Goal: Task Accomplishment & Management: Use online tool/utility

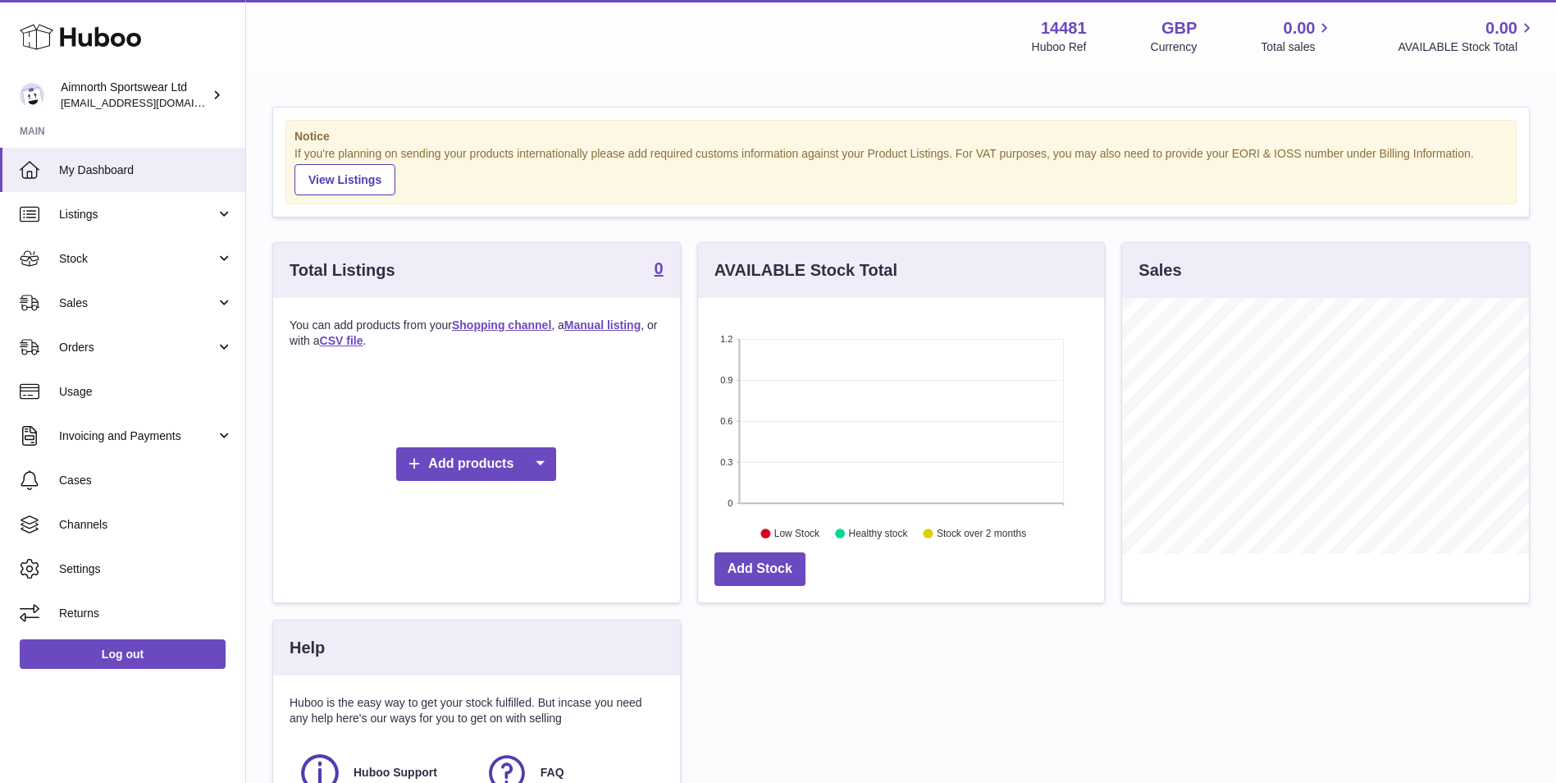
scroll to position [256, 406]
click at [151, 208] on span "Listings" at bounding box center [137, 215] width 157 height 16
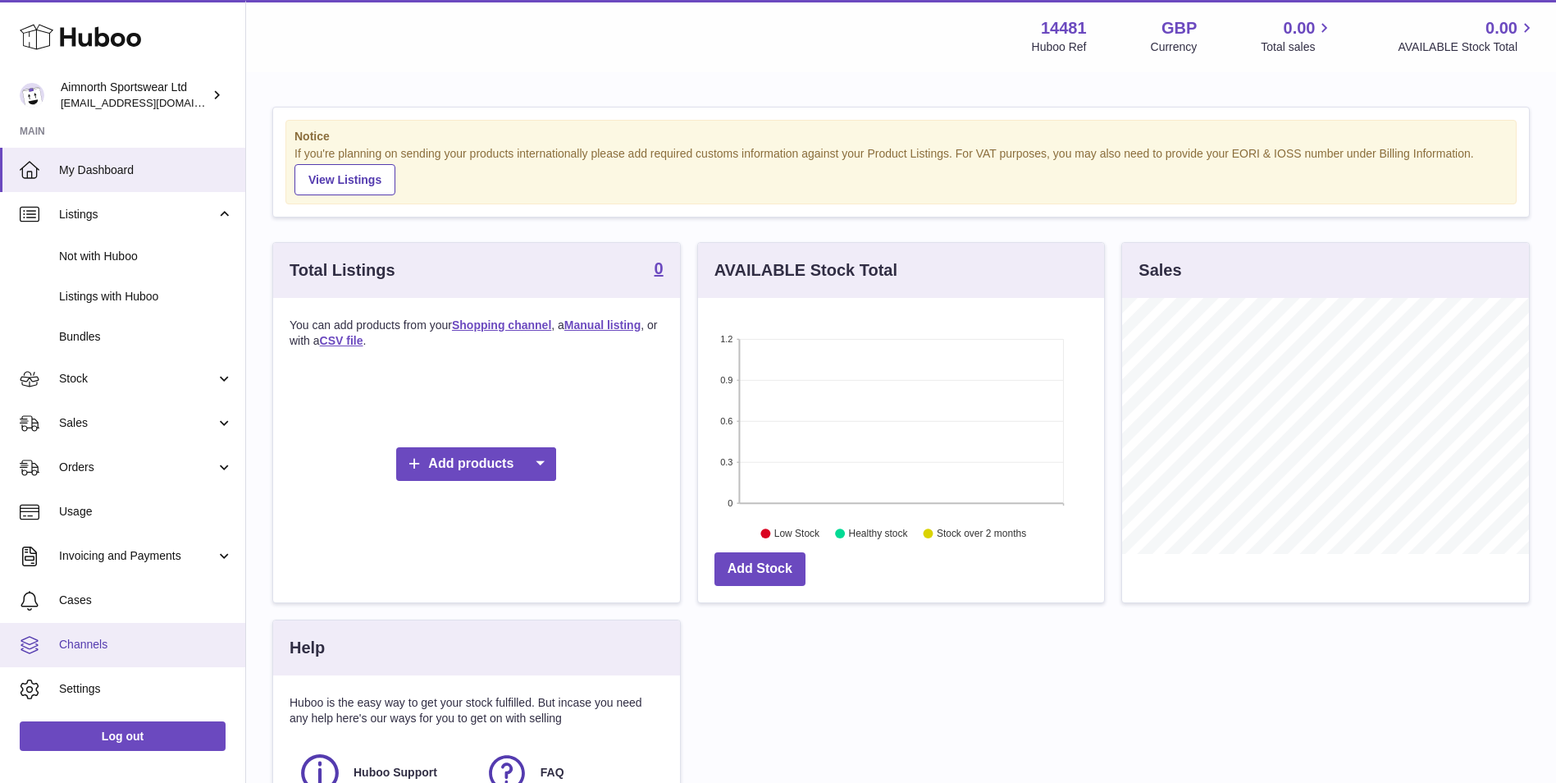
click at [160, 645] on span "Channels" at bounding box center [146, 645] width 174 height 16
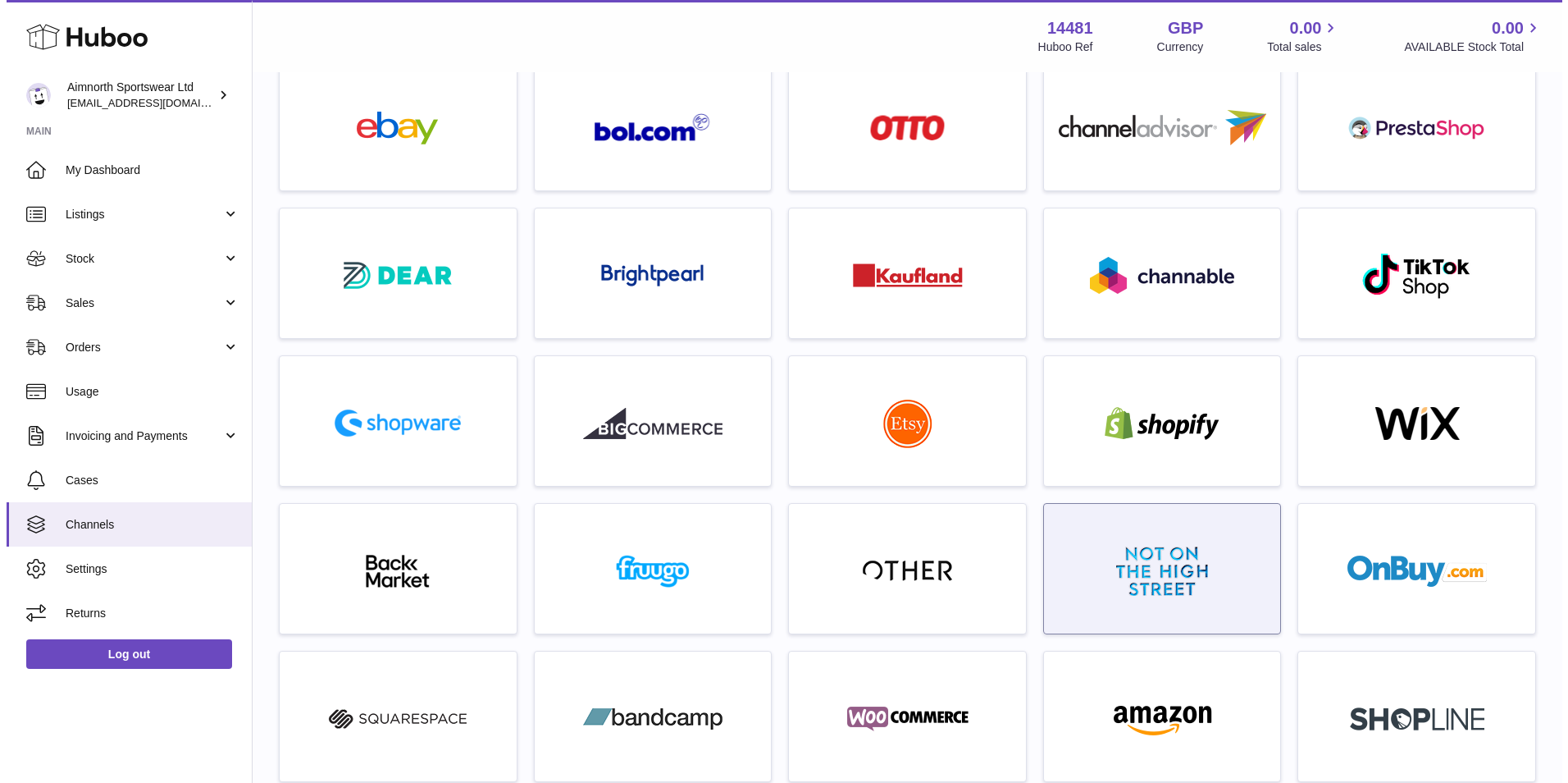
scroll to position [137, 0]
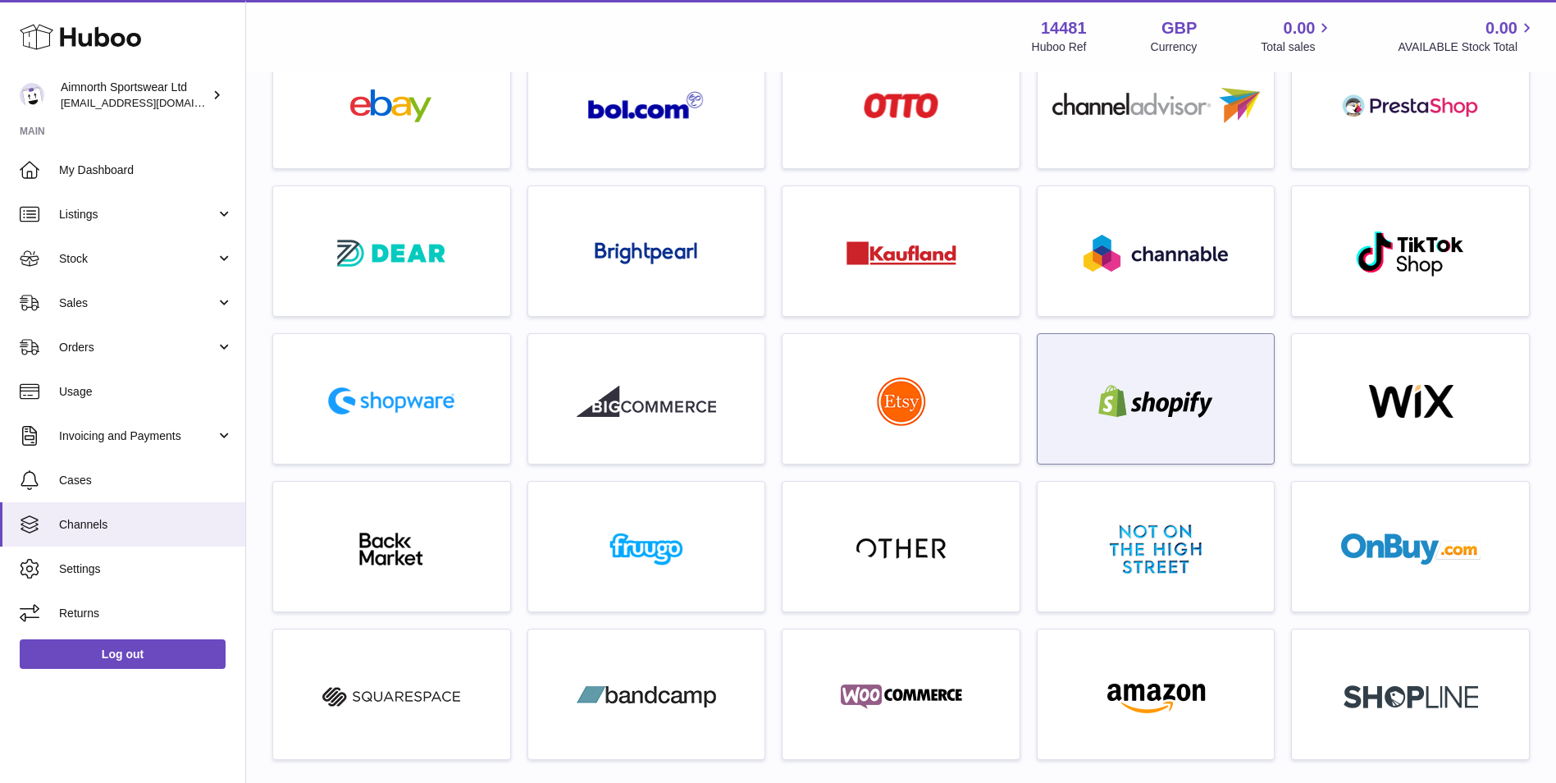
click at [1100, 421] on div at bounding box center [1155, 403] width 139 height 37
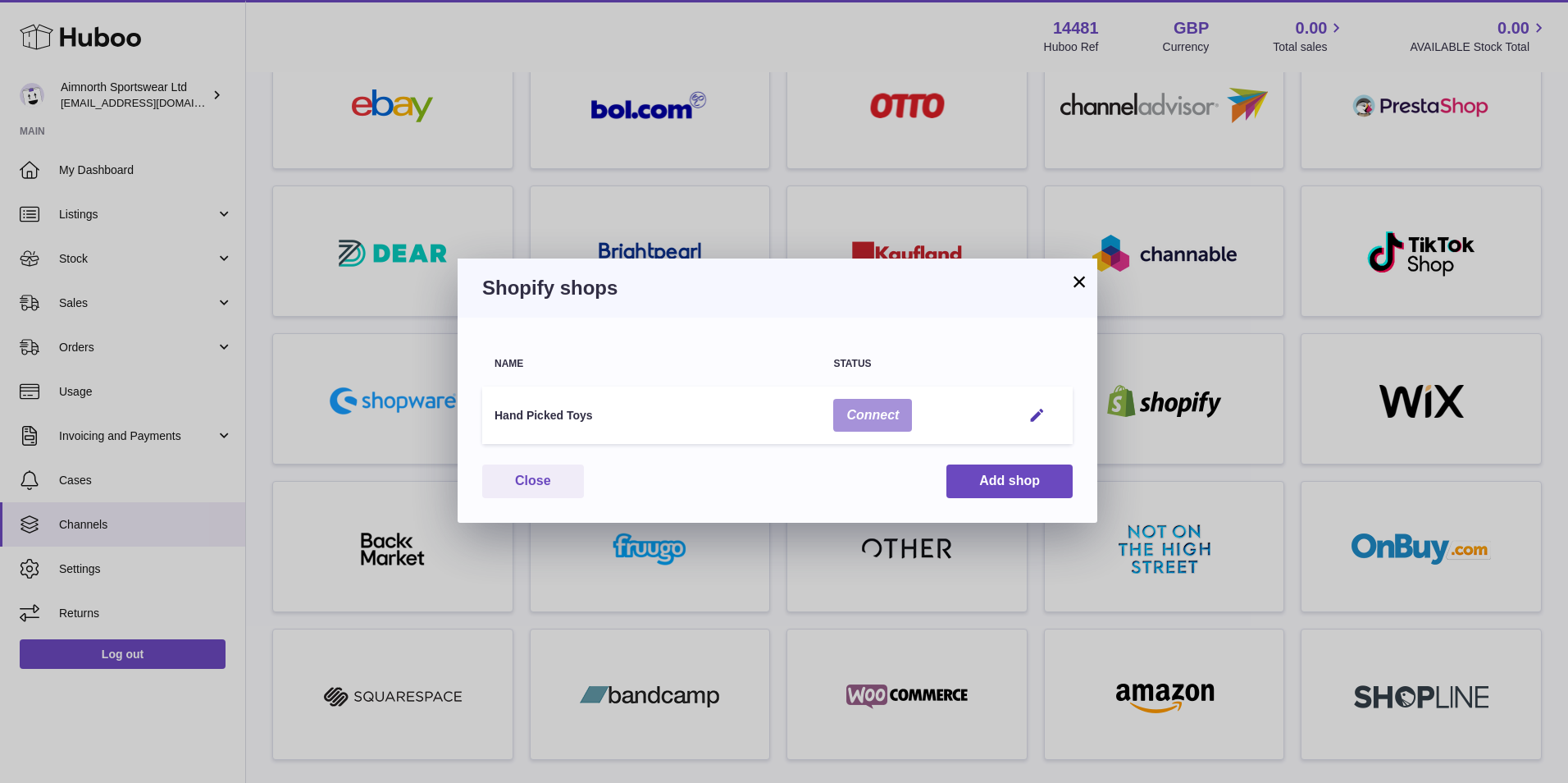
click at [899, 417] on button "Connect" at bounding box center [872, 416] width 79 height 34
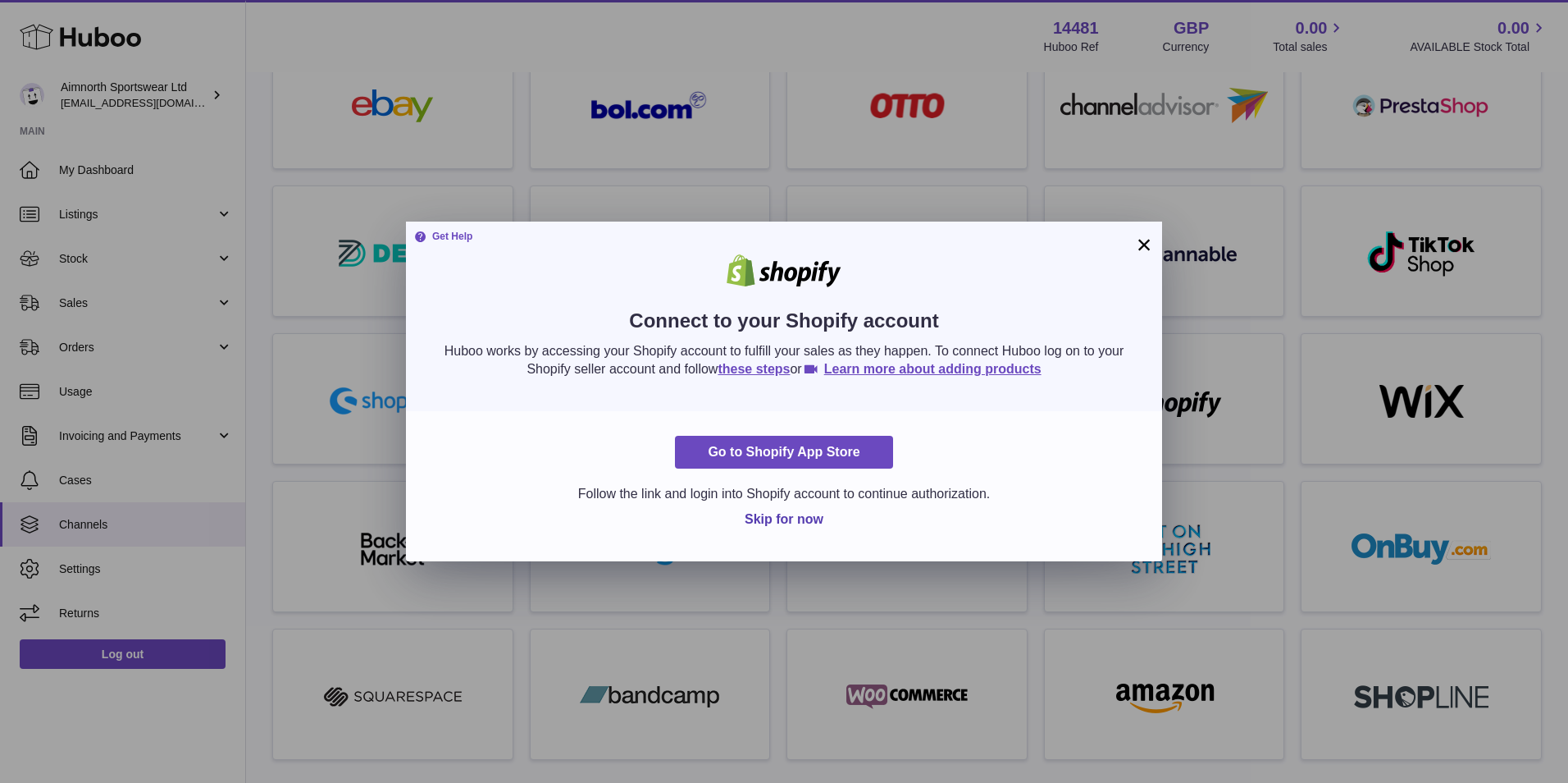
click at [1139, 242] on button "×" at bounding box center [1144, 245] width 20 height 20
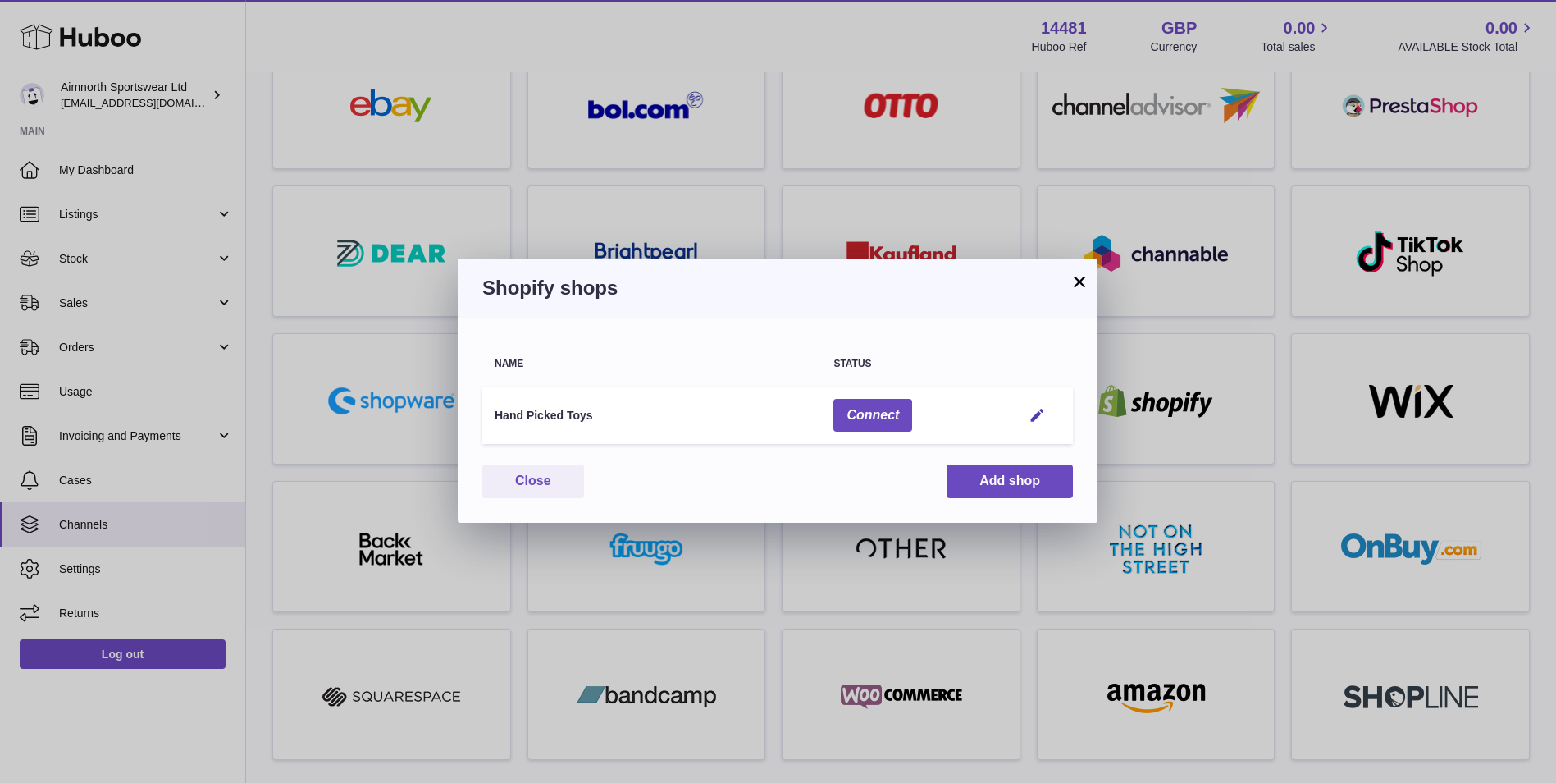
click at [1081, 290] on button "×" at bounding box center [1080, 282] width 20 height 20
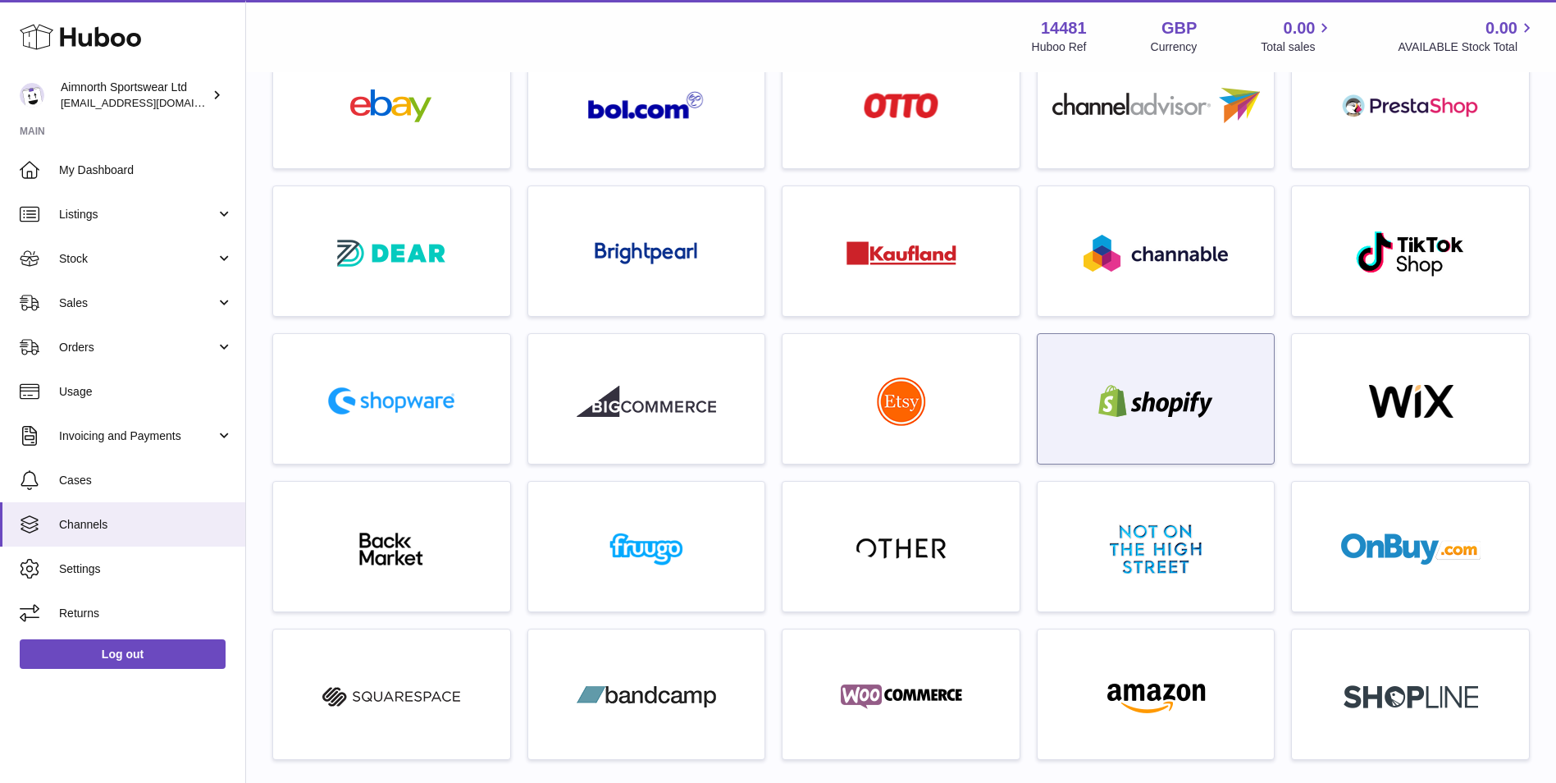
click at [1144, 403] on img at bounding box center [1155, 401] width 139 height 33
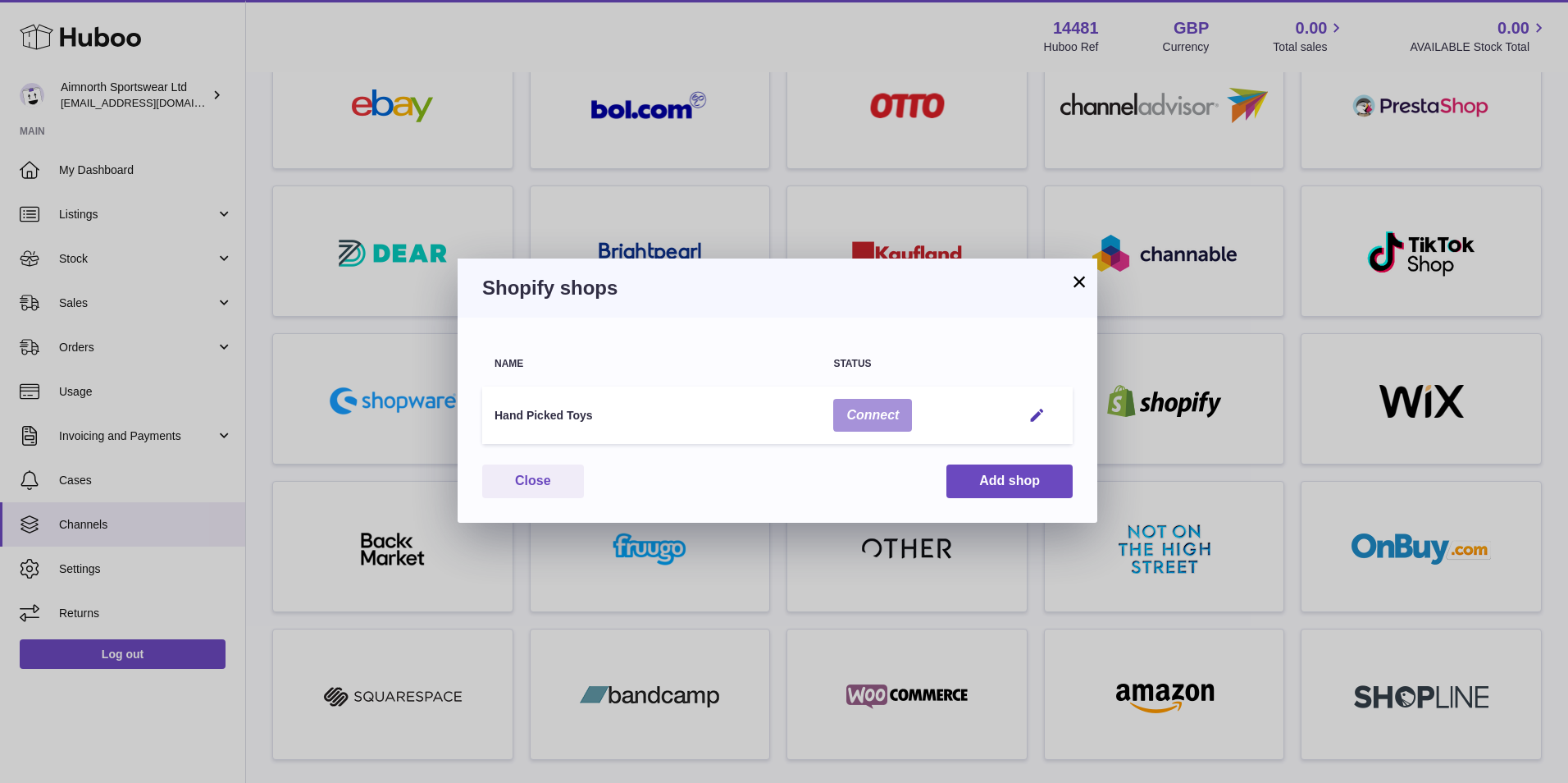
click at [902, 414] on button "Connect" at bounding box center [872, 416] width 79 height 34
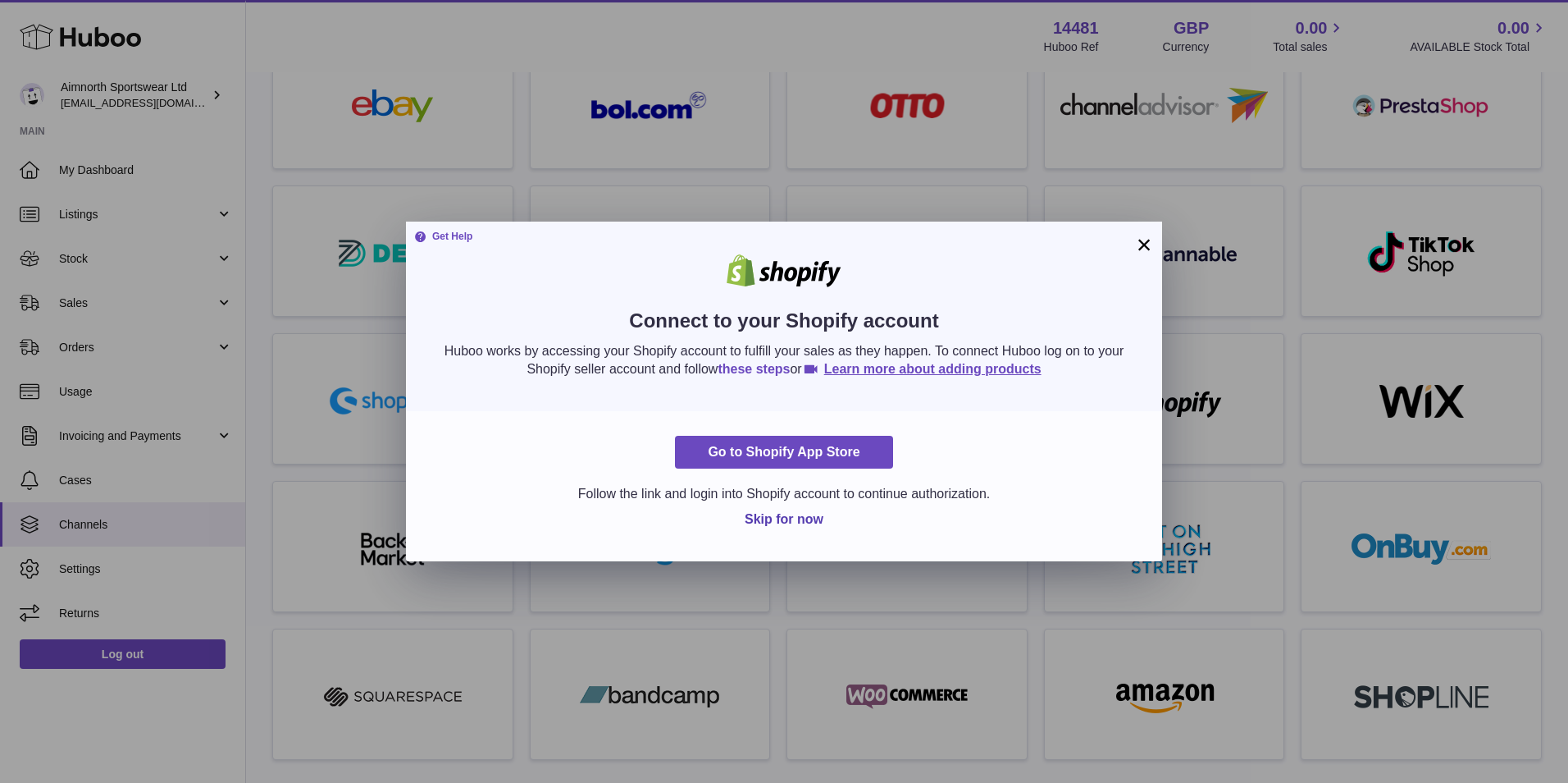
click at [761, 363] on link "these steps" at bounding box center [754, 369] width 72 height 14
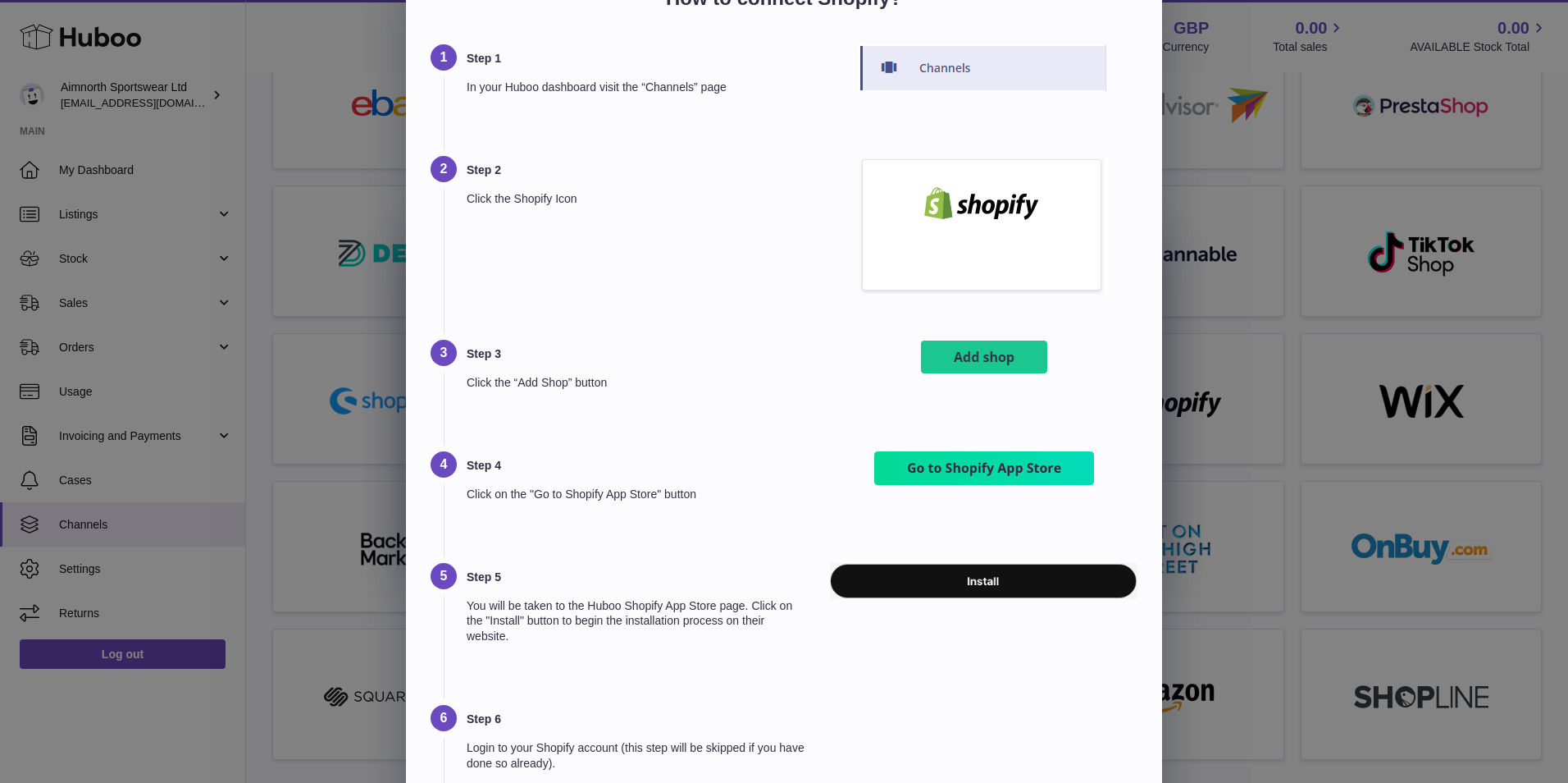
scroll to position [0, 0]
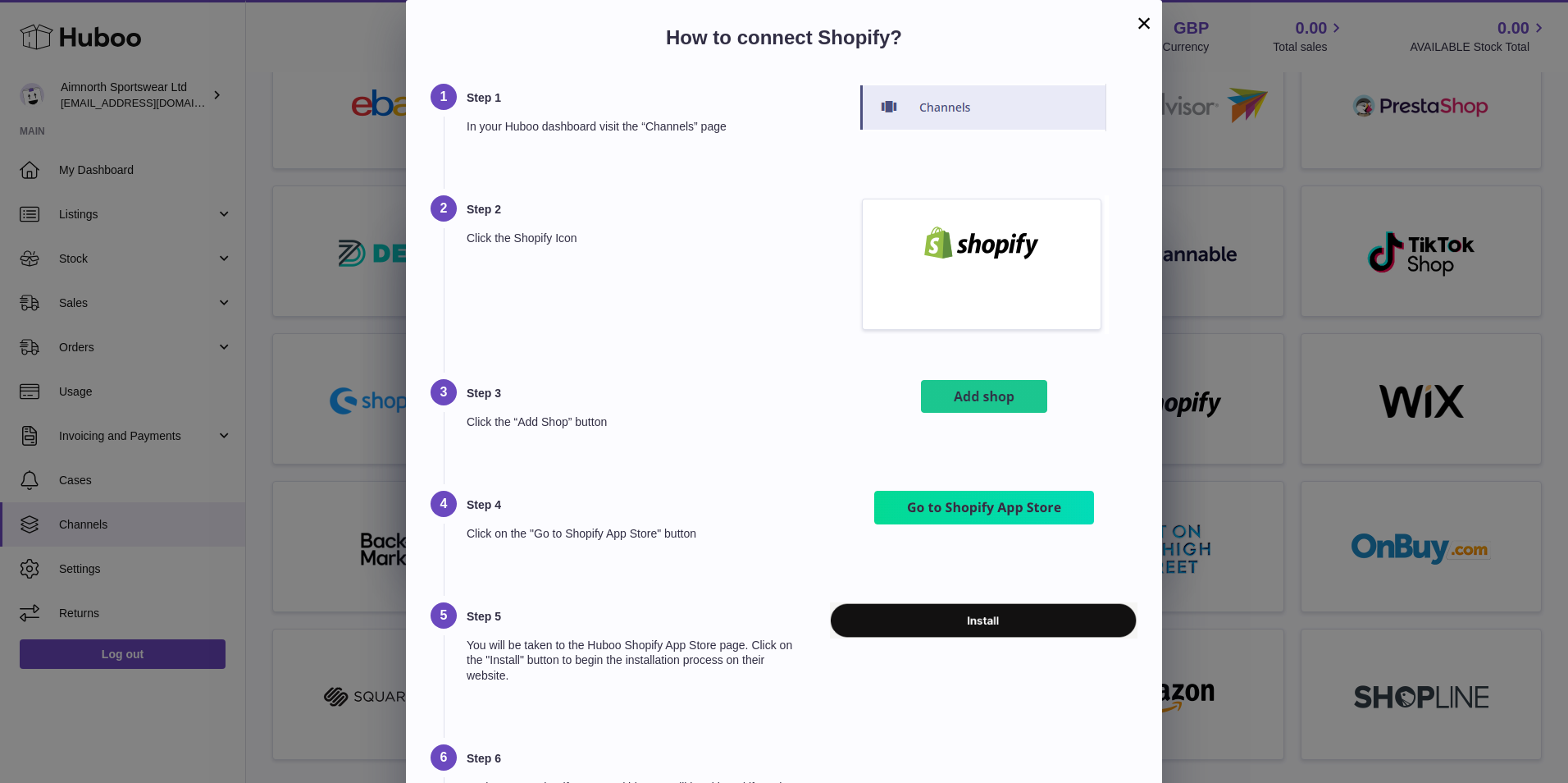
click at [1148, 21] on button "×" at bounding box center [1144, 23] width 20 height 20
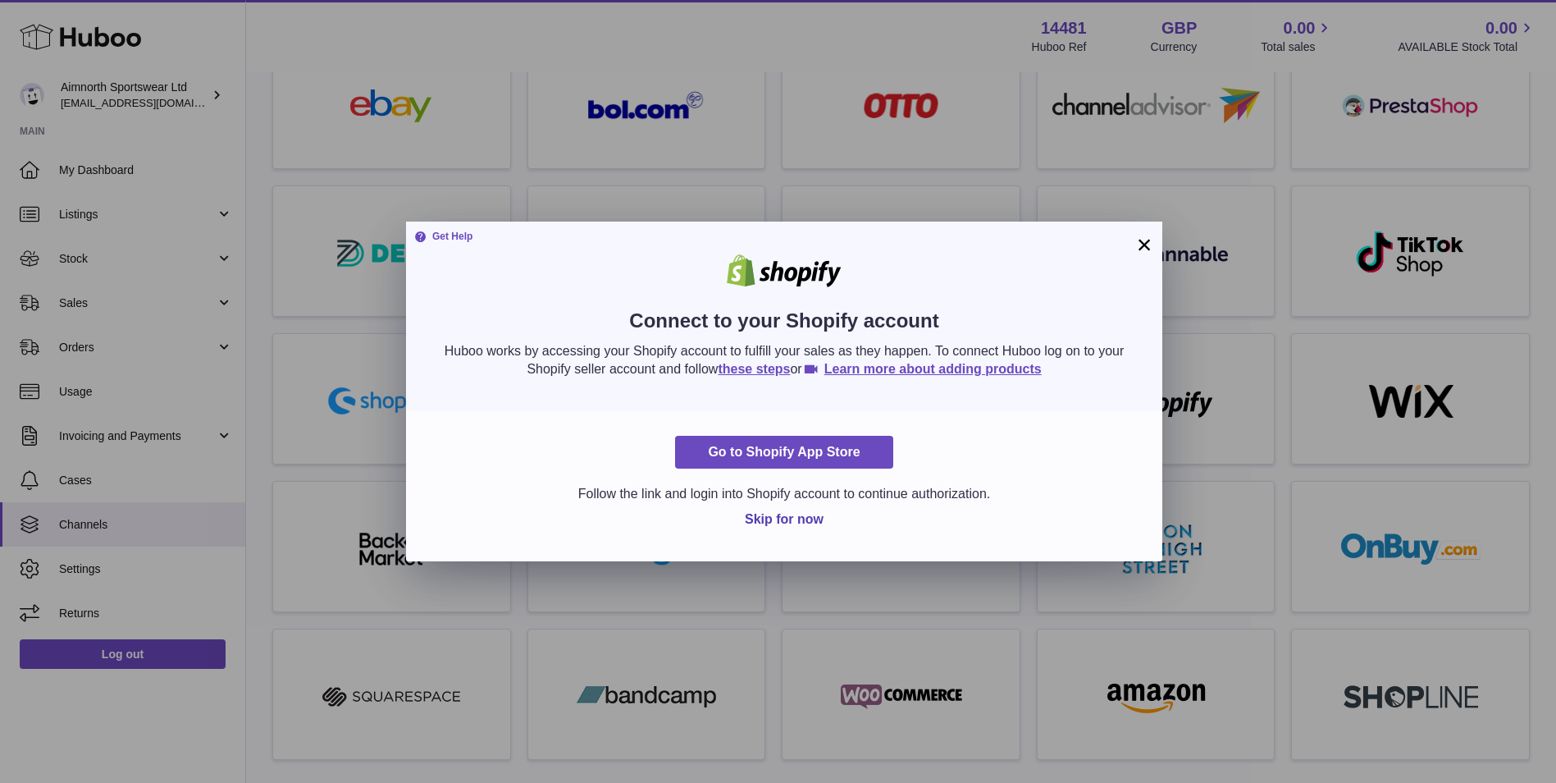
click at [1136, 249] on button "×" at bounding box center [1145, 245] width 20 height 20
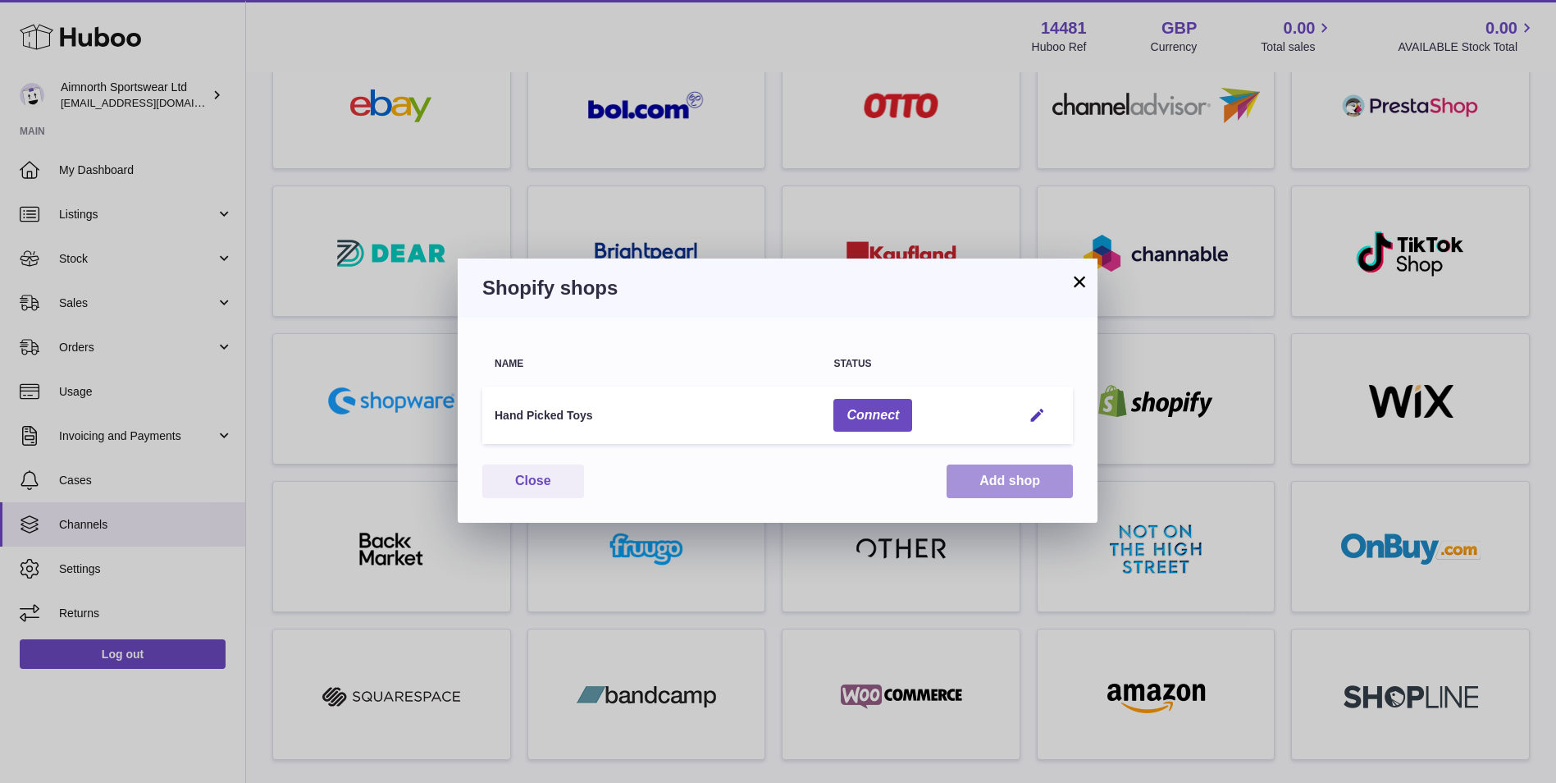
click at [1030, 493] on button "Add shop" at bounding box center [1010, 481] width 126 height 34
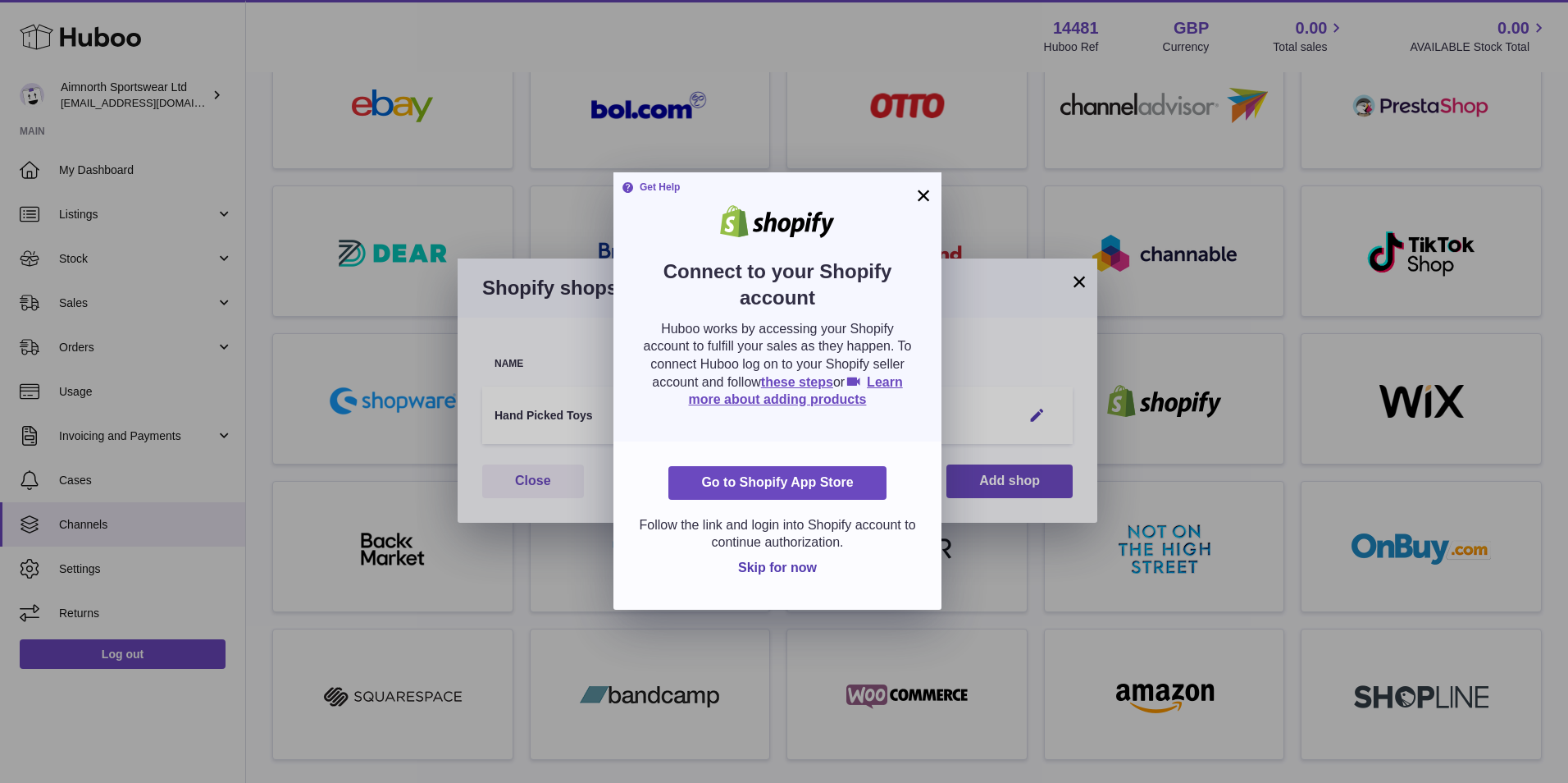
click at [930, 203] on button "×" at bounding box center [923, 195] width 20 height 20
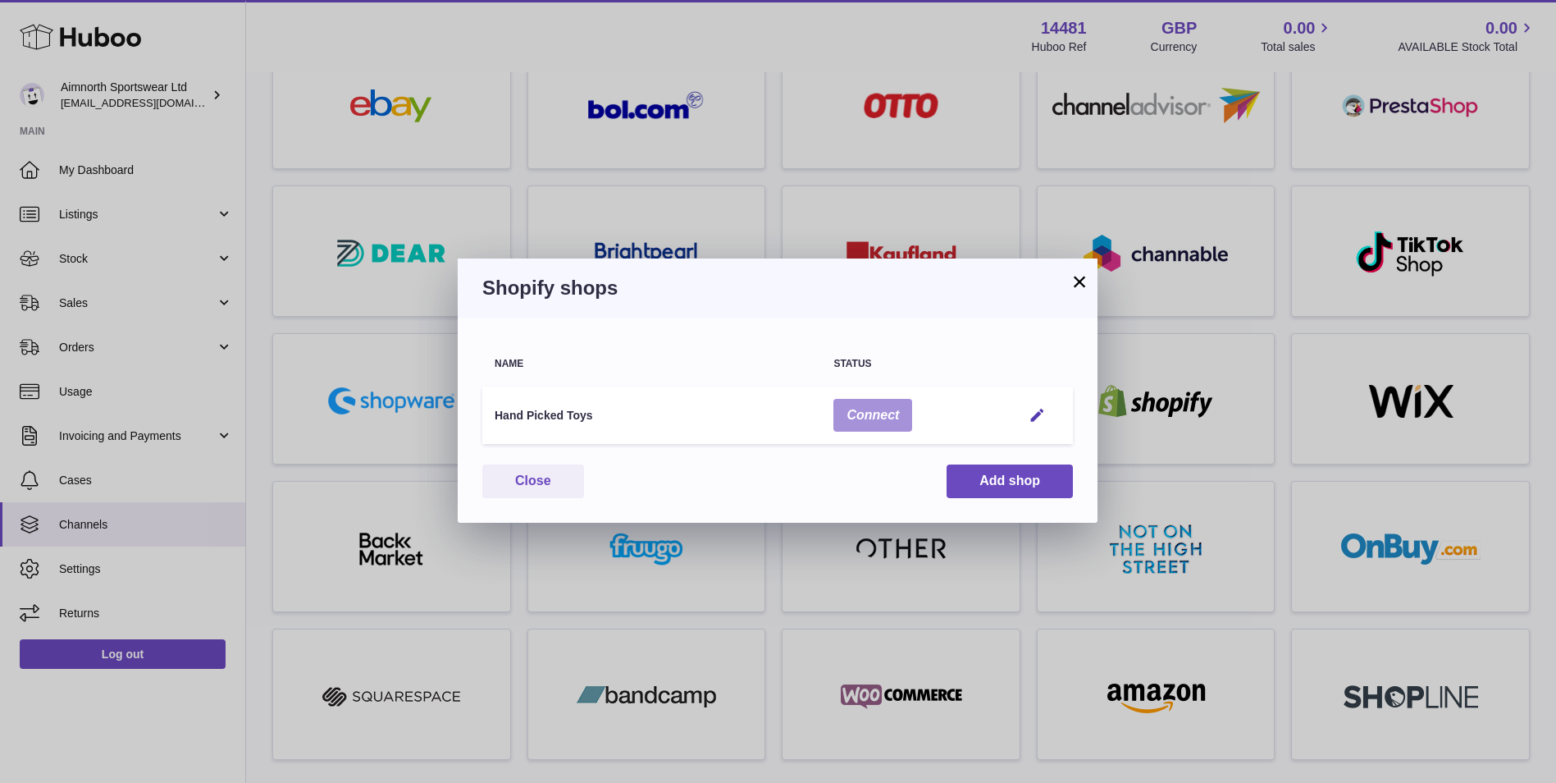
click at [887, 418] on button "Connect" at bounding box center [873, 416] width 79 height 34
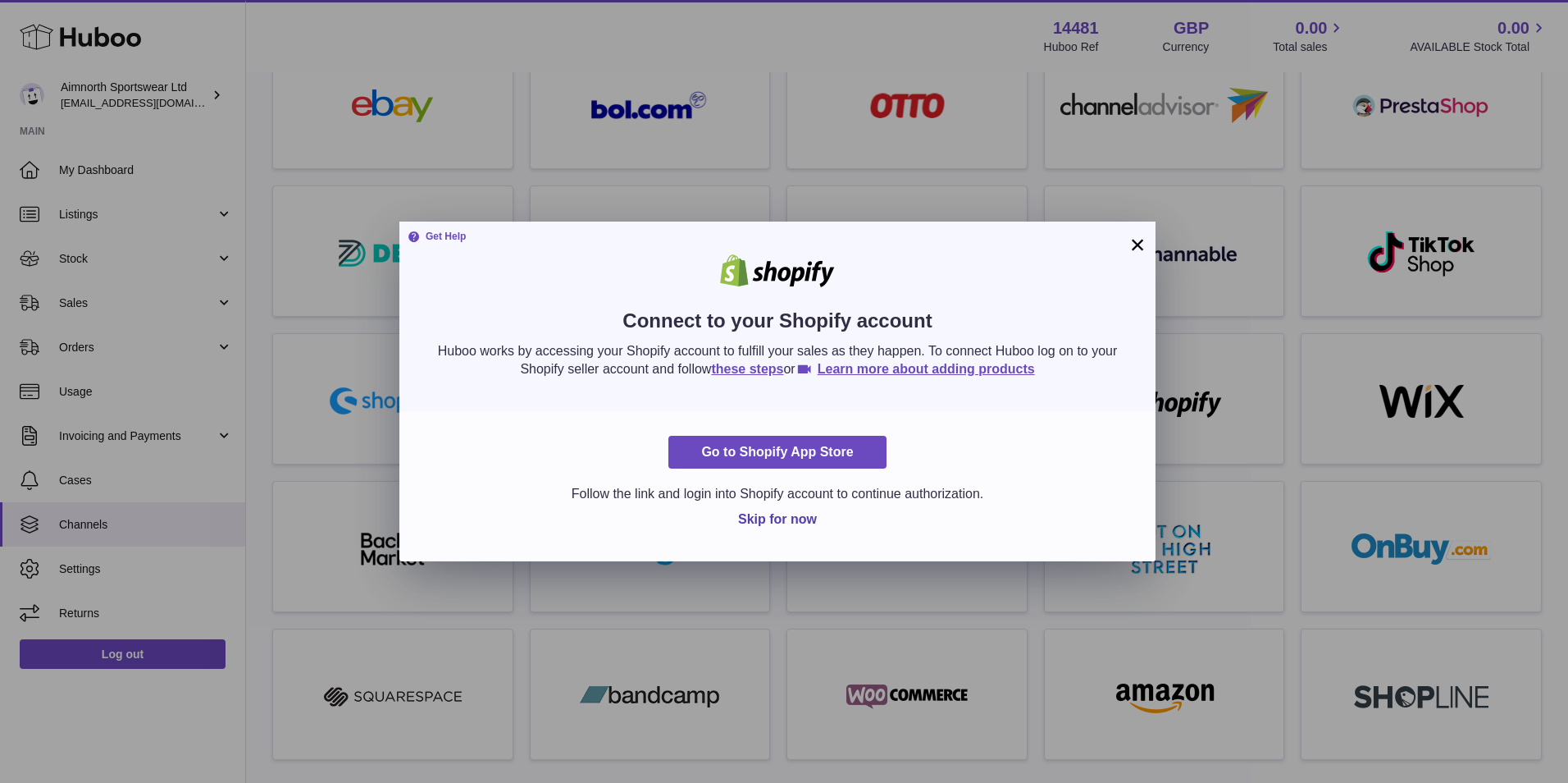
click at [1135, 242] on button "×" at bounding box center [1137, 245] width 20 height 20
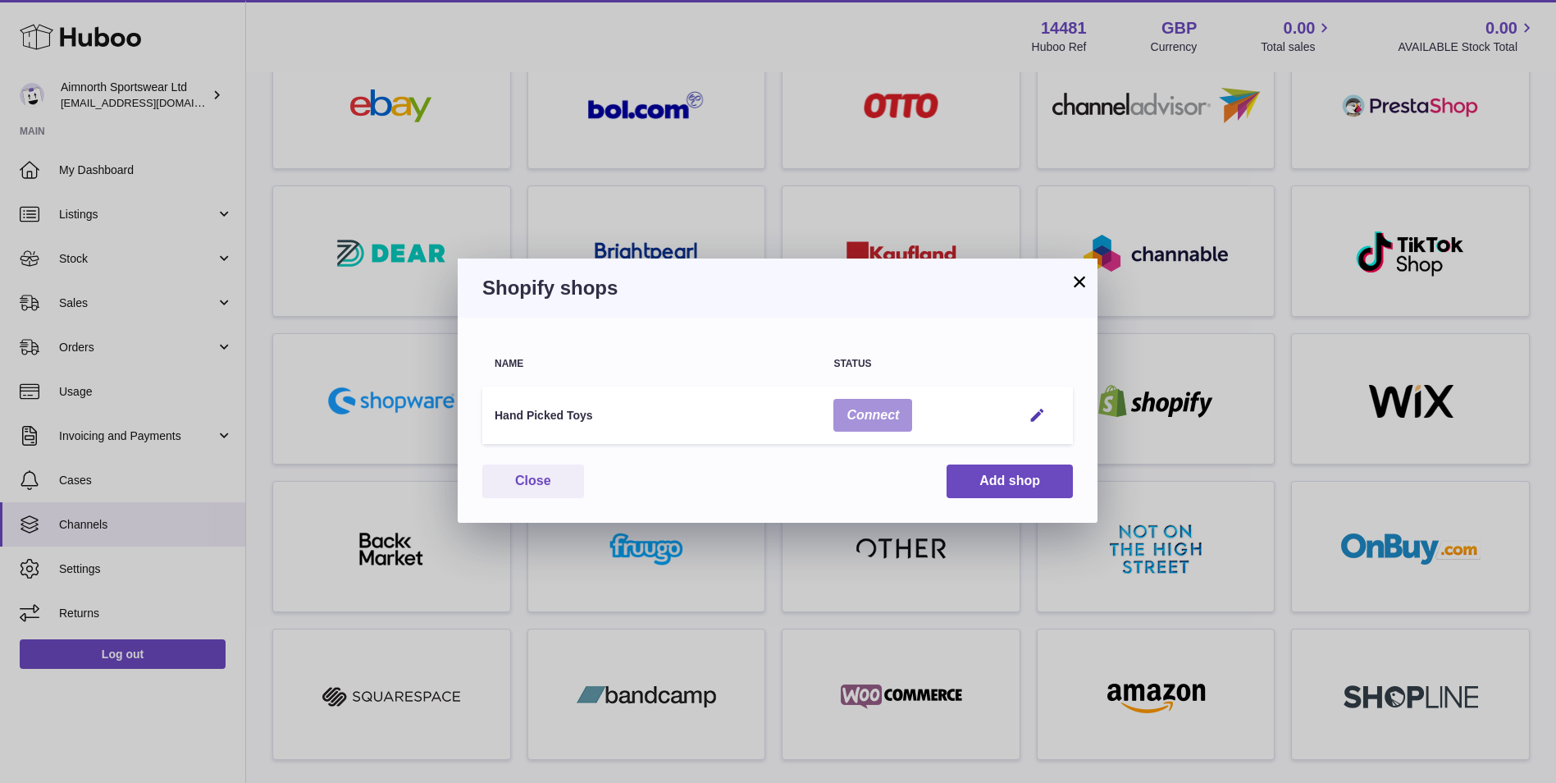
click at [896, 400] on button "Connect" at bounding box center [873, 416] width 79 height 34
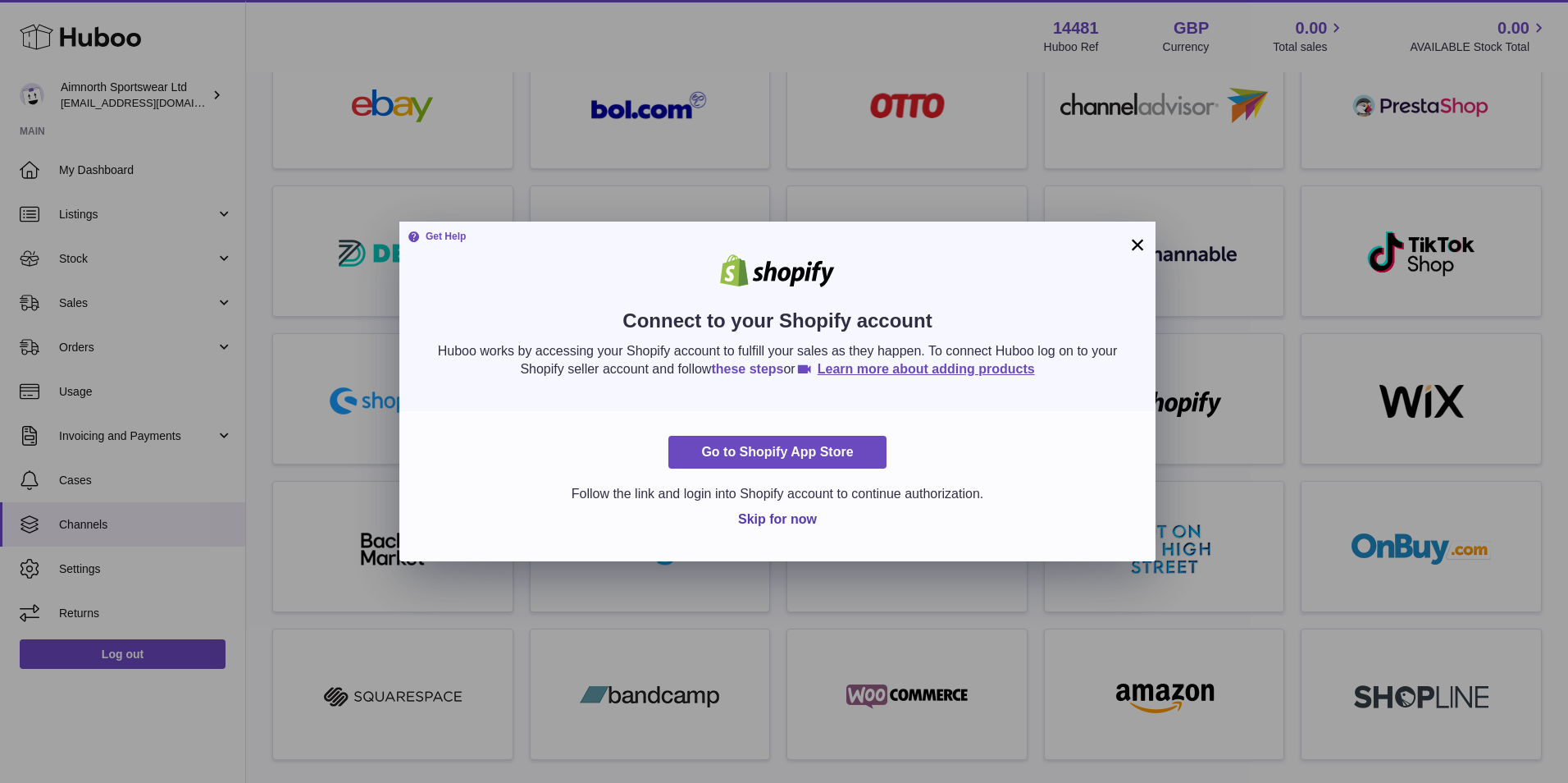
click at [773, 373] on link "these steps" at bounding box center [747, 369] width 72 height 14
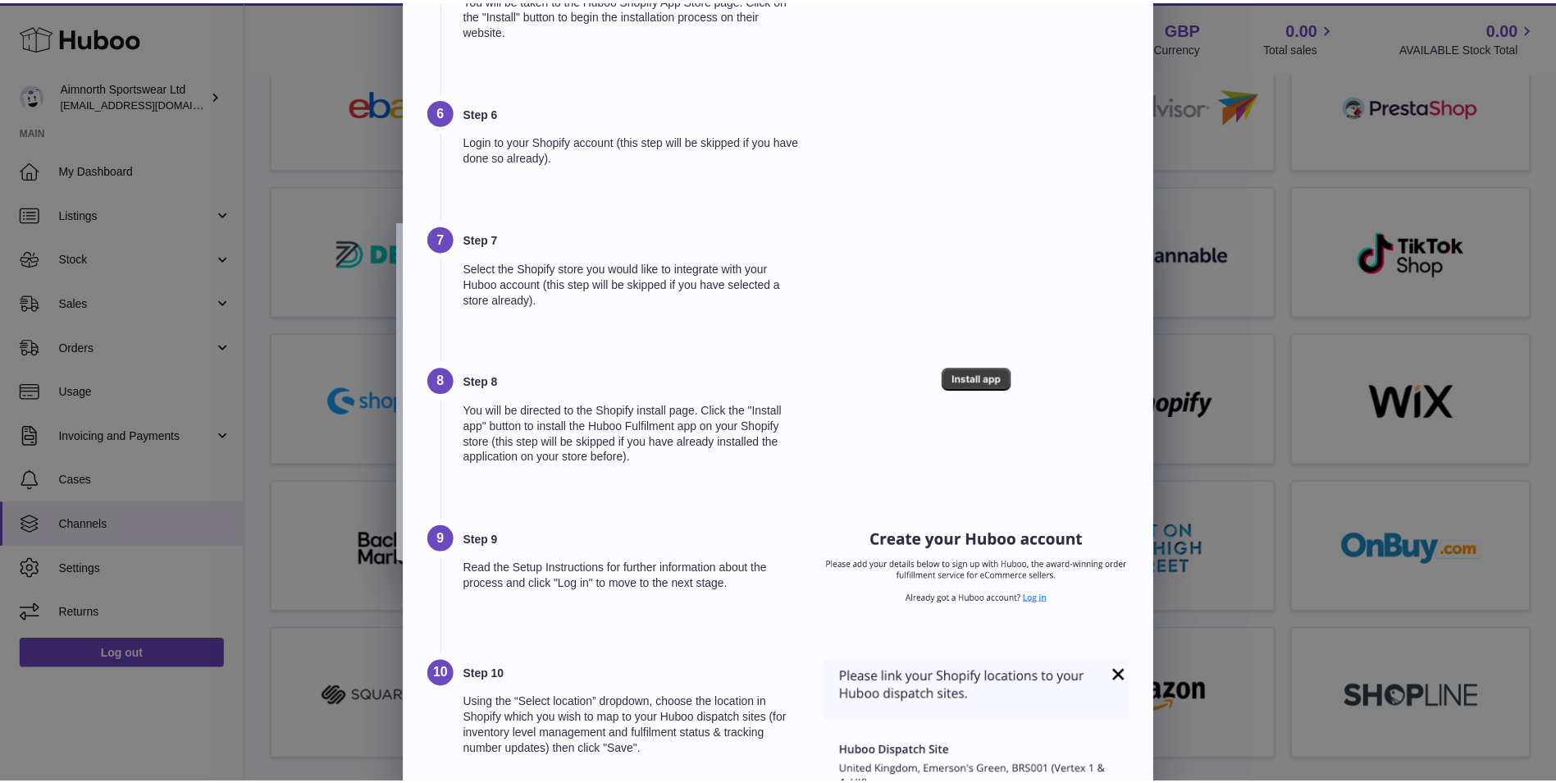
scroll to position [683, 0]
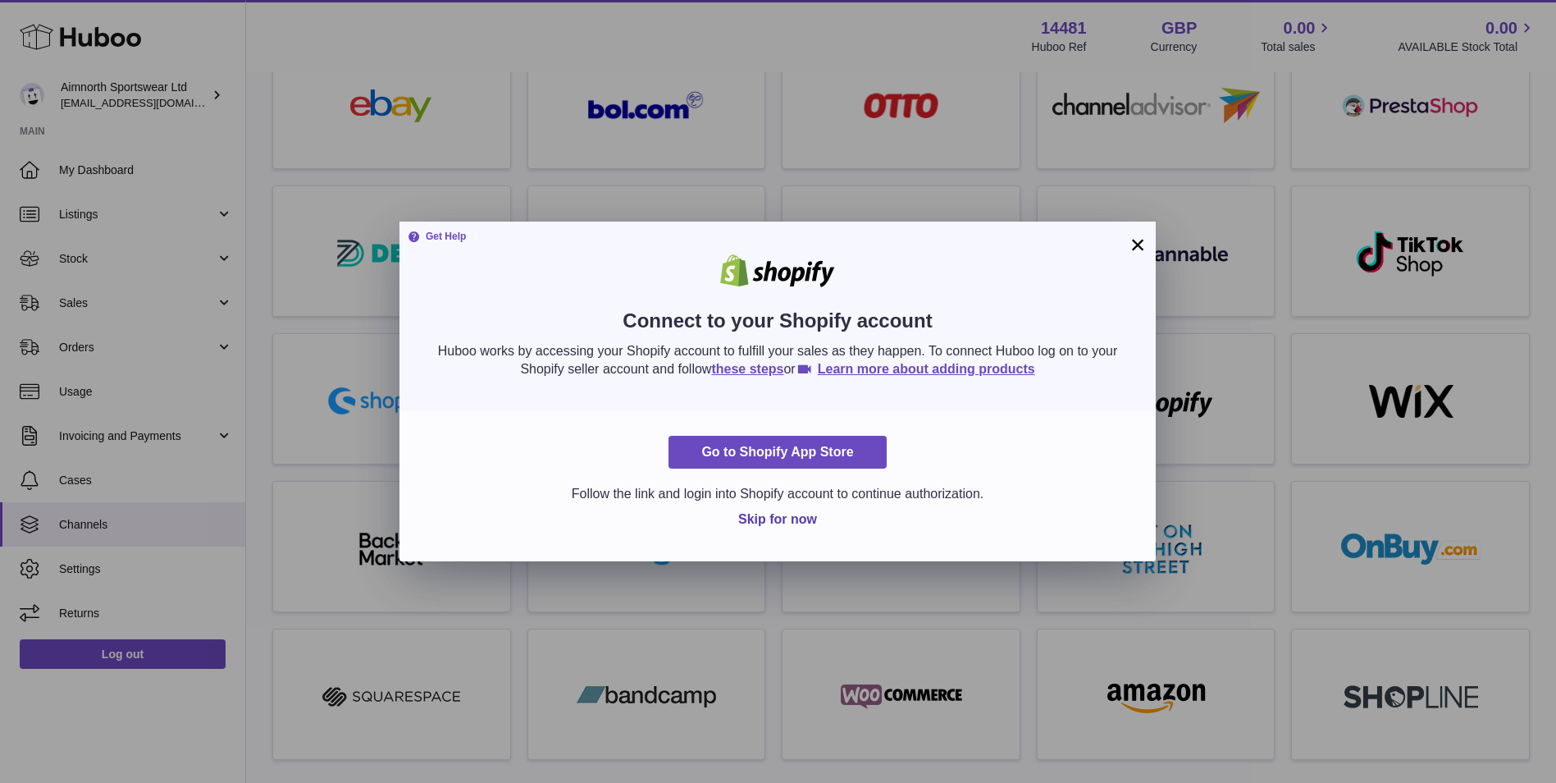
click at [1382, 333] on div at bounding box center [778, 391] width 1556 height 783
click at [1146, 250] on button "×" at bounding box center [1138, 245] width 20 height 20
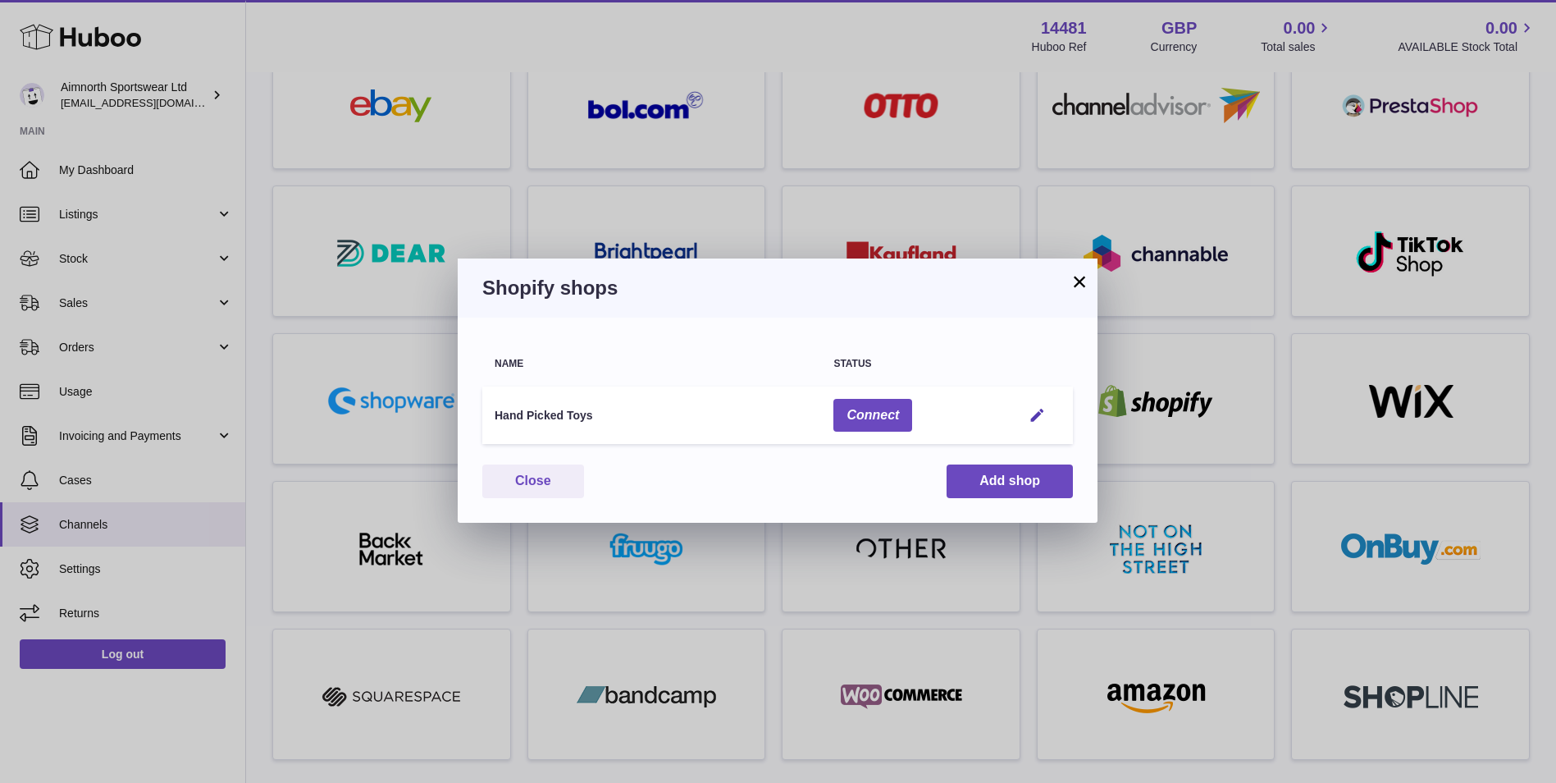
click at [1076, 277] on button "×" at bounding box center [1080, 282] width 20 height 20
